Goal: Task Accomplishment & Management: Use online tool/utility

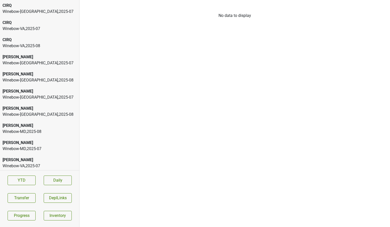
click at [23, 125] on div "[PERSON_NAME]" at bounding box center [40, 126] width 74 height 6
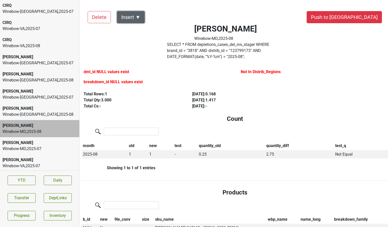
click at [137, 21] on button "Insert ▼" at bounding box center [131, 17] width 28 height 12
click at [136, 103] on div "Total Cs: -" at bounding box center [132, 106] width 97 height 6
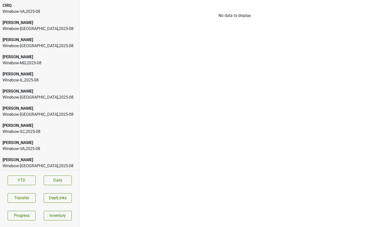
click at [31, 29] on div "Winebow-DC , 2025 - 08" at bounding box center [40, 29] width 74 height 6
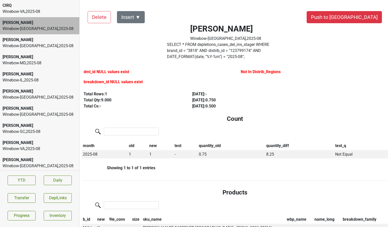
click at [33, 83] on div "Winebow-IL , 2025 - 08" at bounding box center [40, 80] width 74 height 6
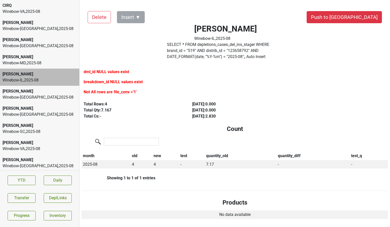
click at [35, 126] on div "[PERSON_NAME]" at bounding box center [40, 126] width 74 height 6
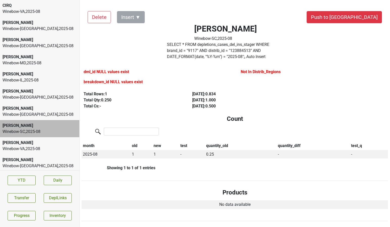
click at [37, 100] on div "Winebow-DC , 2025 - 08" at bounding box center [40, 97] width 74 height 6
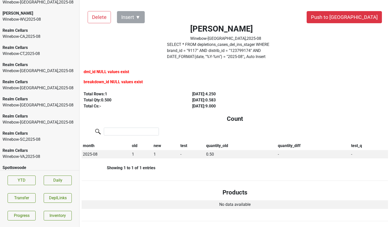
scroll to position [293, 0]
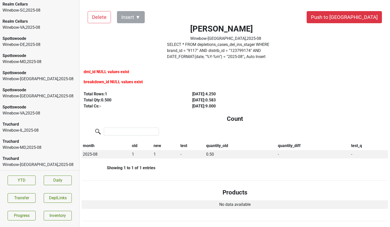
click at [36, 110] on div "Winebow-VA , 2025 - 08" at bounding box center [40, 113] width 74 height 6
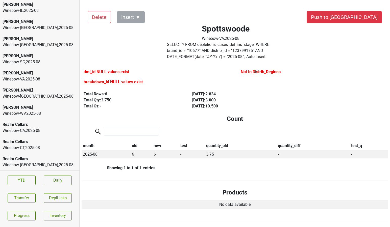
scroll to position [0, 0]
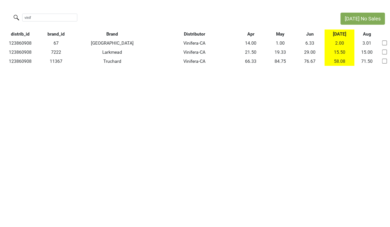
click at [0, 17] on html "[DATE] No Sales vinif distrib_id brand_id Brand Distributor Apr May Jun [DATE] …" at bounding box center [195, 39] width 390 height 79
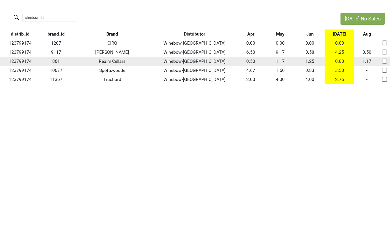
click at [18, 63] on td "123799174" at bounding box center [20, 61] width 40 height 9
copy td "123799174"
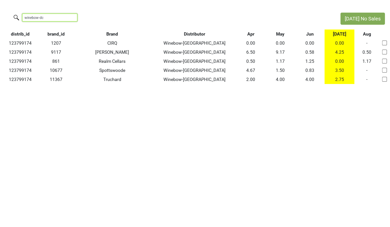
click at [49, 18] on input "winebow-dc" at bounding box center [49, 18] width 55 height 8
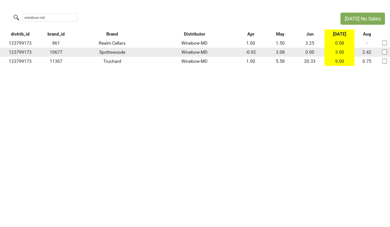
click at [28, 51] on td "123799173" at bounding box center [20, 52] width 40 height 9
copy td "123799173"
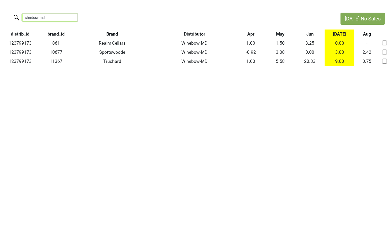
click at [49, 19] on input "winebow-md" at bounding box center [49, 18] width 55 height 8
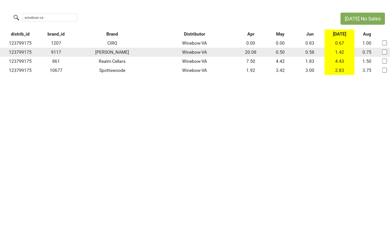
click at [16, 55] on td "123799175" at bounding box center [20, 52] width 40 height 9
copy td "123799175"
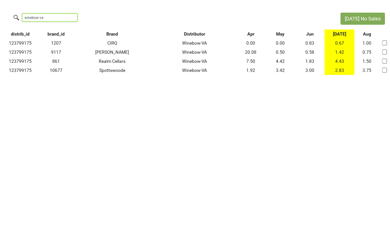
click at [46, 18] on input "winebow-va" at bounding box center [49, 18] width 55 height 8
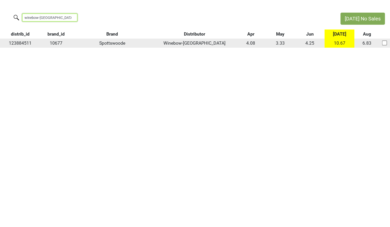
type input "winebow-nj"
click at [20, 43] on td "123884511" at bounding box center [20, 43] width 40 height 9
copy td "123884511"
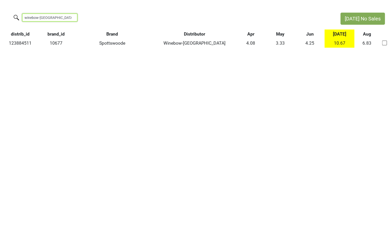
drag, startPoint x: 45, startPoint y: 19, endPoint x: 20, endPoint y: 14, distance: 25.9
click at [20, 14] on label "winebow-nj" at bounding box center [39, 17] width 55 height 9
